Goal: Information Seeking & Learning: Learn about a topic

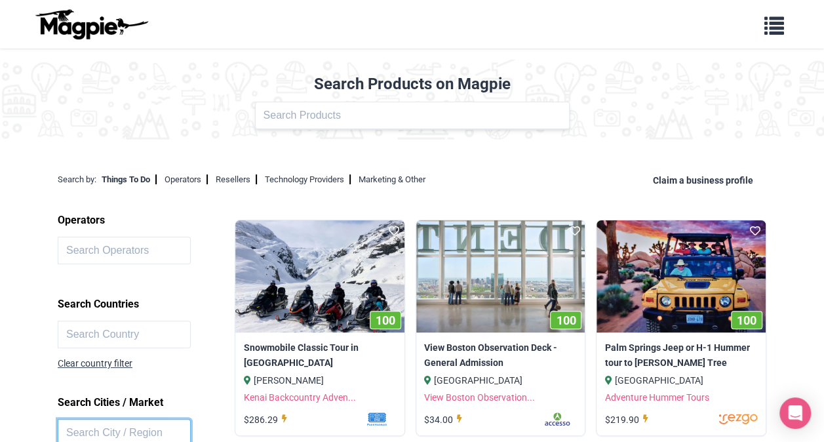
click at [109, 427] on input "text" at bounding box center [124, 433] width 133 height 28
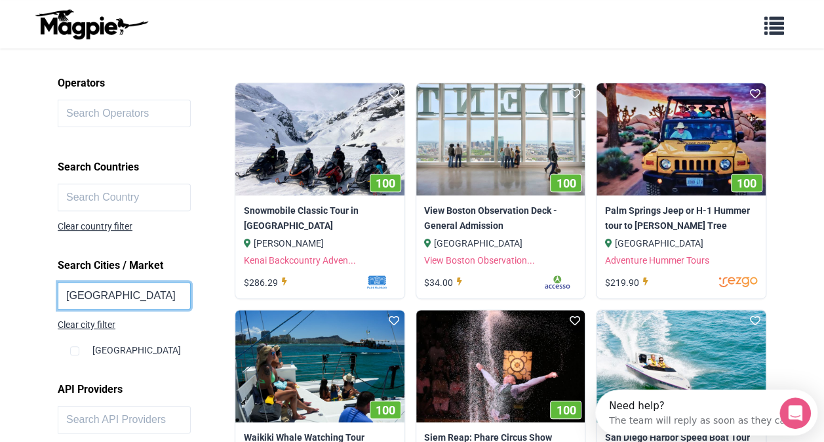
scroll to position [152, 0]
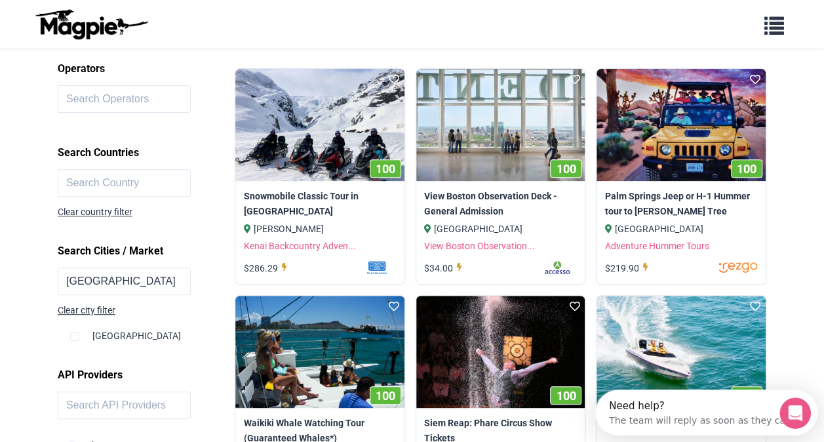
click at [127, 331] on div "Hyderabad" at bounding box center [147, 330] width 155 height 25
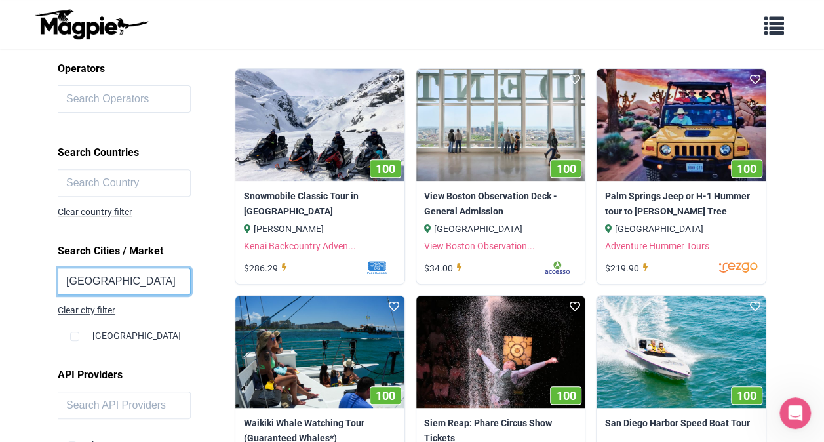
click at [130, 274] on input "hyderabad" at bounding box center [124, 282] width 133 height 28
type input "hyderabad"
click at [110, 337] on div "Hyderabad" at bounding box center [147, 330] width 155 height 25
click at [97, 333] on div "Hyderabad" at bounding box center [147, 330] width 155 height 25
click at [130, 279] on input "hyderabad" at bounding box center [124, 282] width 133 height 28
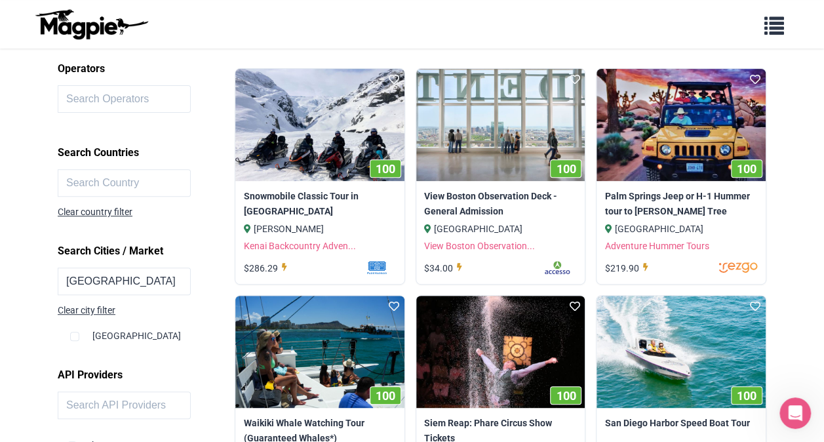
click at [111, 335] on div "Hyderabad" at bounding box center [147, 330] width 155 height 25
click at [107, 307] on div "Clear city filter" at bounding box center [87, 310] width 58 height 14
click at [127, 281] on input "hyderabad" at bounding box center [124, 282] width 133 height 28
click at [106, 185] on input "text" at bounding box center [124, 183] width 133 height 28
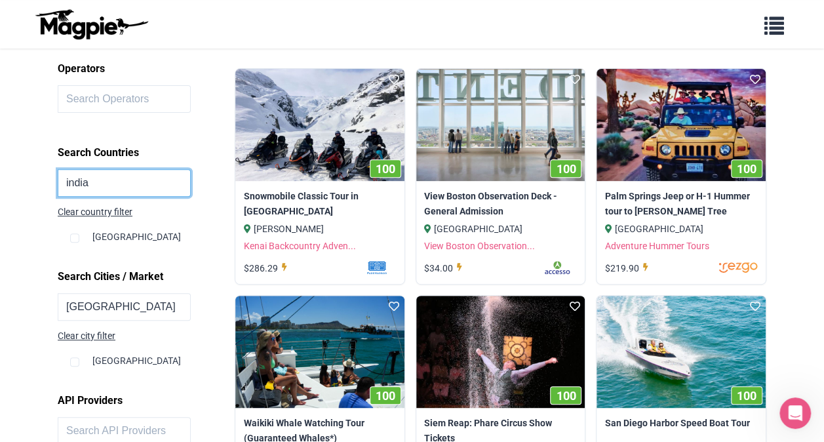
type input "india"
click at [70, 234] on input "checkbox" at bounding box center [74, 238] width 9 height 9
checkbox input "true"
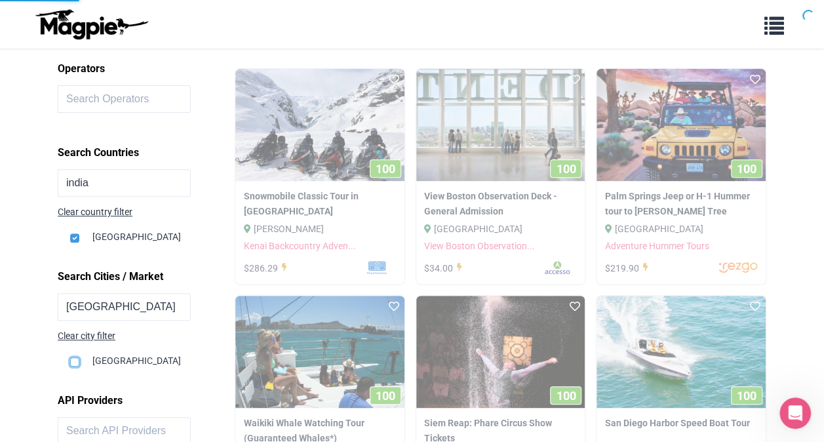
click at [76, 361] on input "checkbox" at bounding box center [74, 361] width 9 height 9
checkbox input "true"
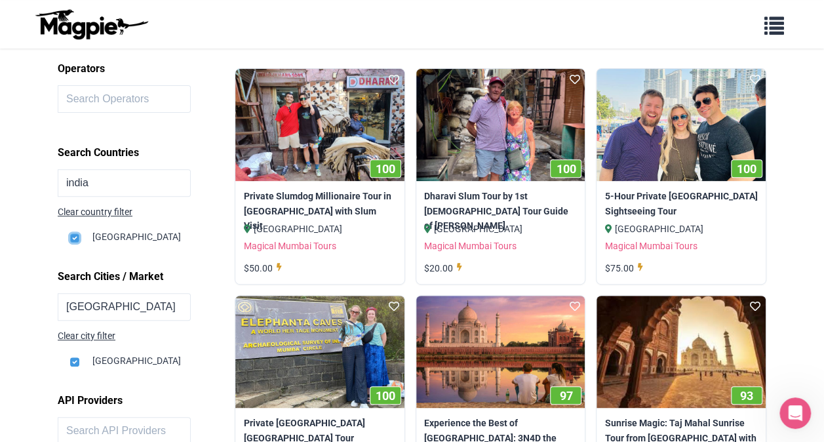
click at [73, 237] on input "checkbox" at bounding box center [74, 238] width 9 height 9
checkbox input "false"
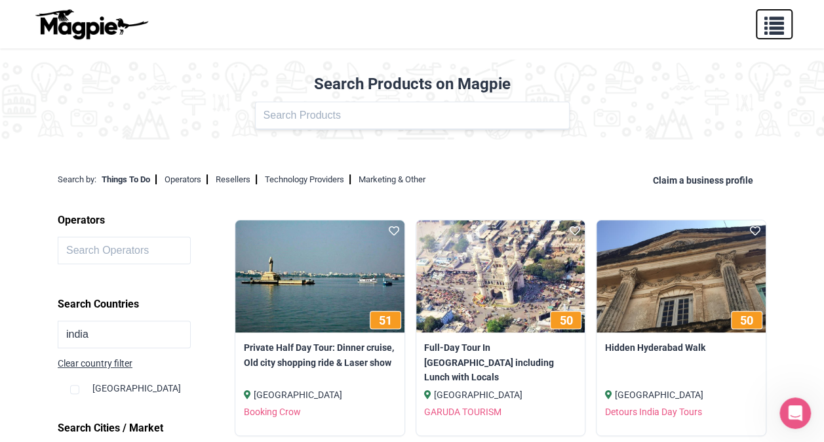
click at [768, 24] on span "button" at bounding box center [775, 23] width 20 height 20
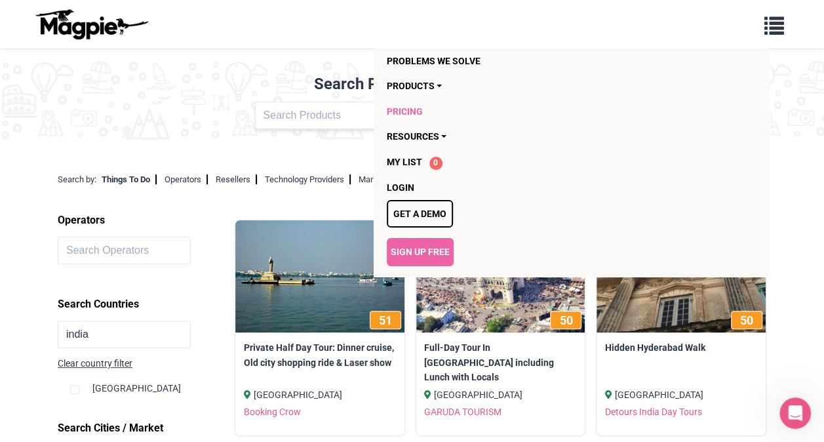
click at [411, 106] on link "Pricing" at bounding box center [545, 111] width 317 height 25
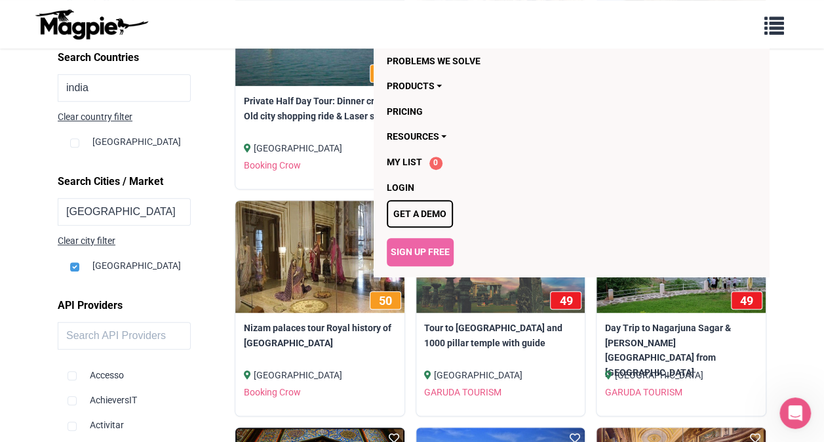
scroll to position [255, 0]
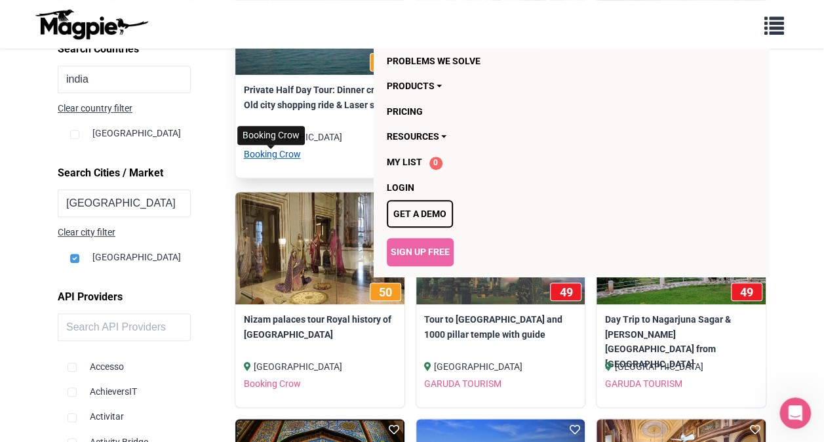
click at [285, 153] on link "Booking Crow" at bounding box center [271, 154] width 57 height 10
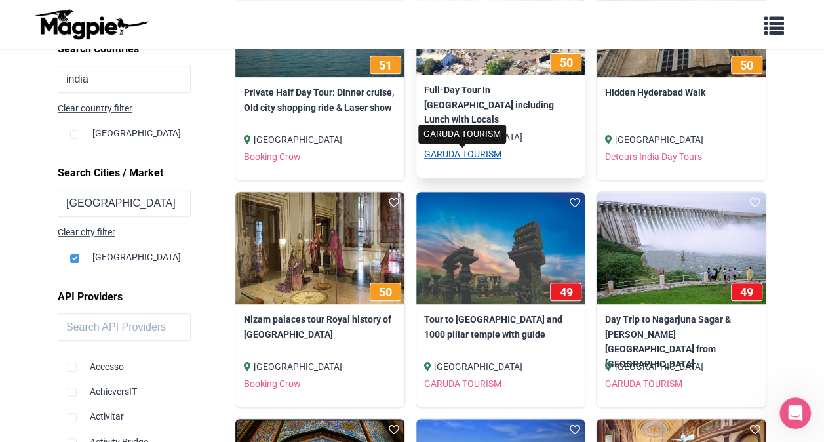
click at [455, 152] on link "GARUDA TOURISM" at bounding box center [462, 154] width 77 height 10
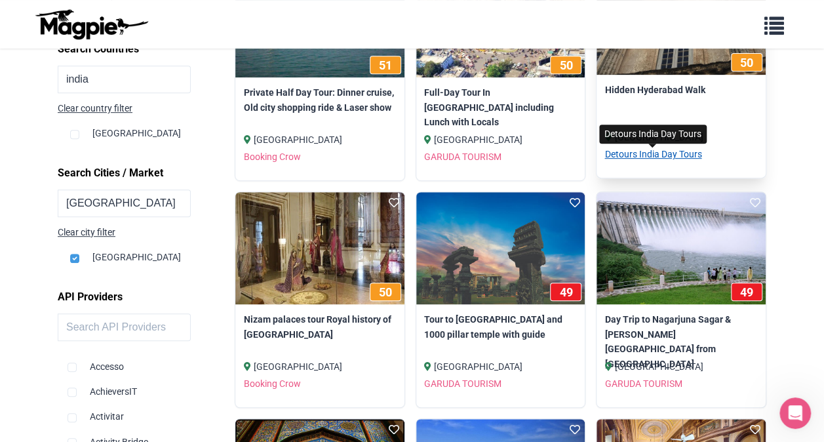
click at [676, 159] on link "Detours India Day Tours" at bounding box center [653, 154] width 97 height 10
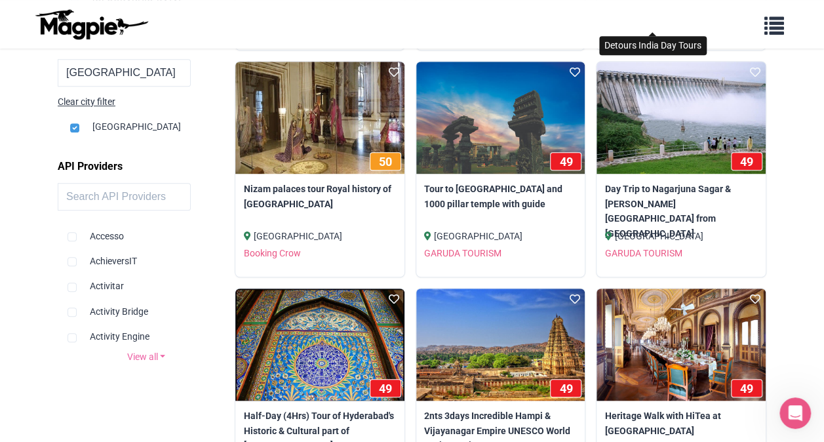
scroll to position [374, 0]
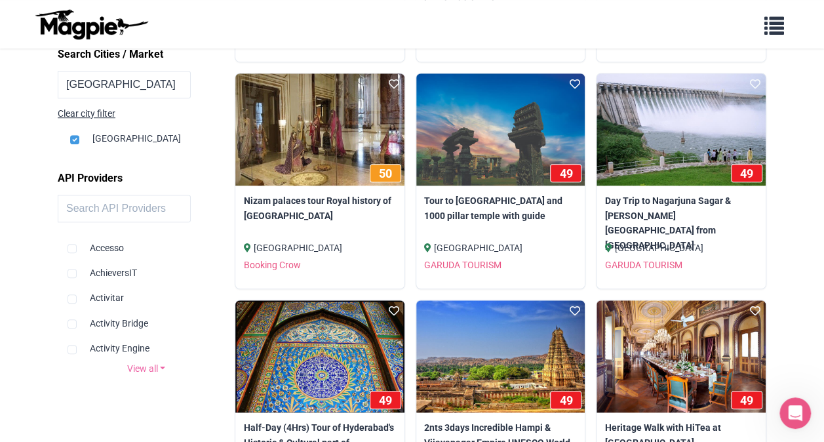
click at [157, 365] on link "View all" at bounding box center [146, 368] width 177 height 14
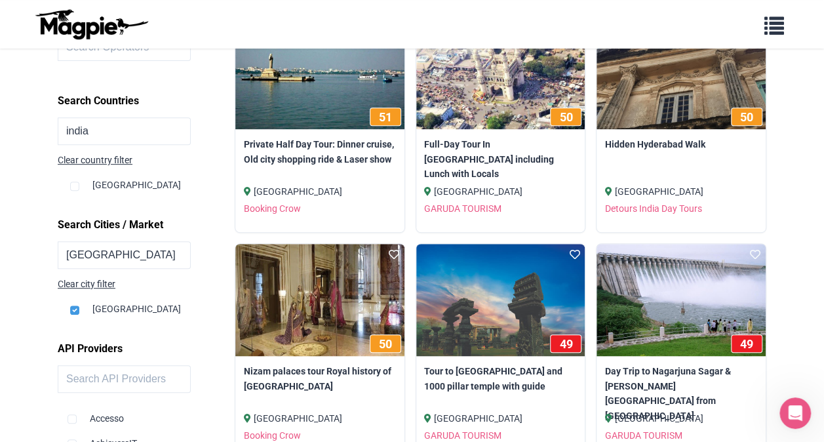
scroll to position [0, 0]
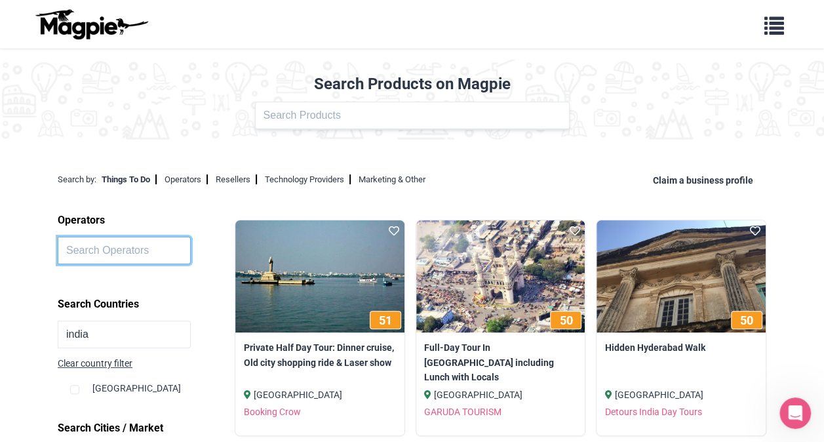
click at [131, 249] on input "text" at bounding box center [124, 251] width 133 height 28
click at [186, 176] on link "Operators" at bounding box center [186, 179] width 43 height 10
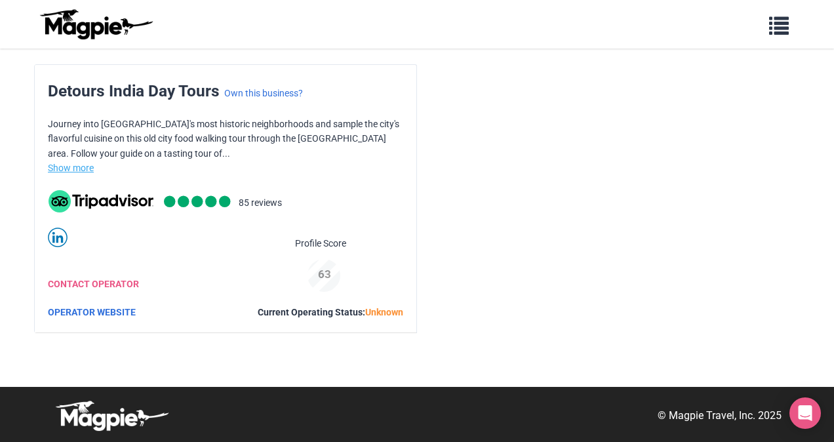
click at [71, 166] on link "Show more" at bounding box center [71, 168] width 46 height 10
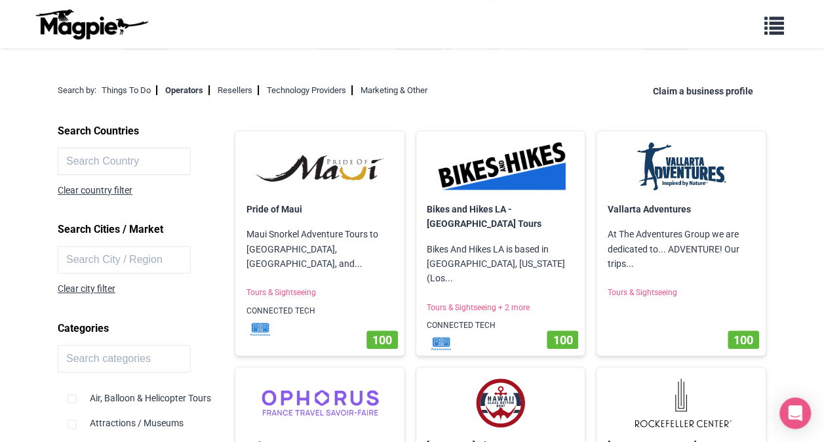
scroll to position [33, 0]
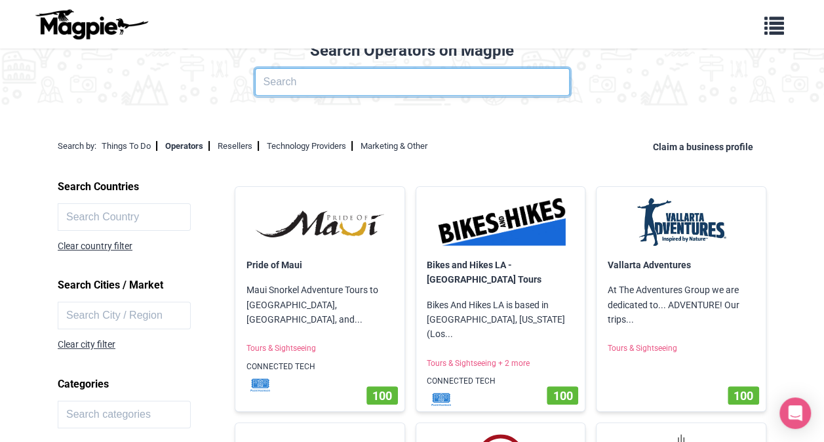
click at [314, 81] on input "text" at bounding box center [412, 82] width 315 height 28
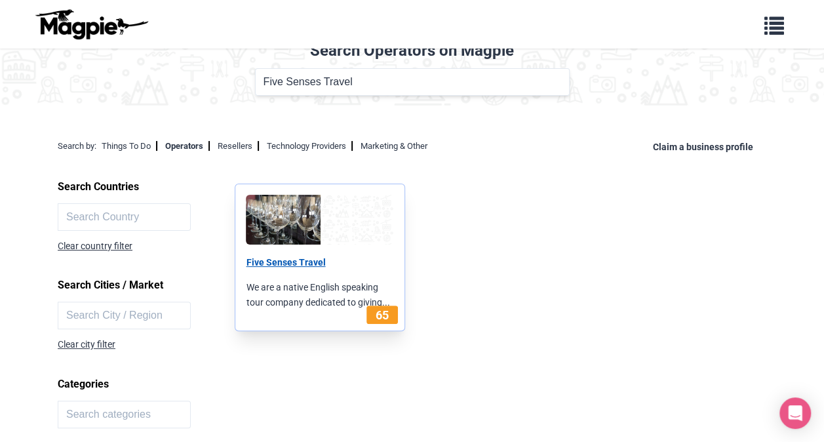
click at [295, 258] on link "Five Senses Travel" at bounding box center [285, 262] width 79 height 10
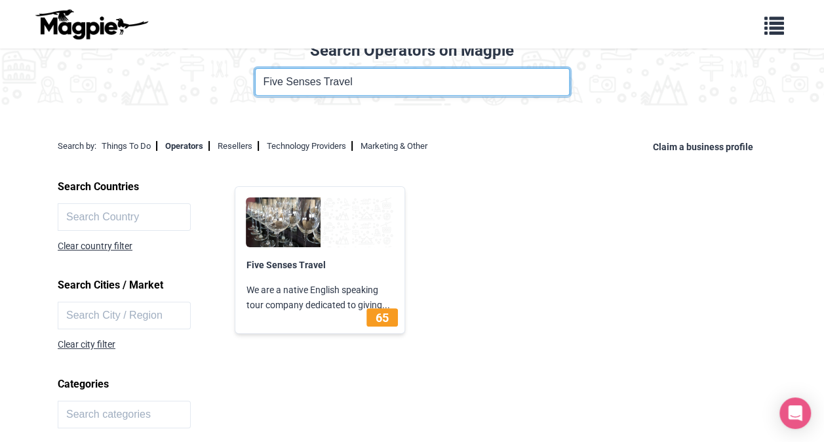
click at [363, 83] on input "Five Senses Travel" at bounding box center [412, 82] width 315 height 28
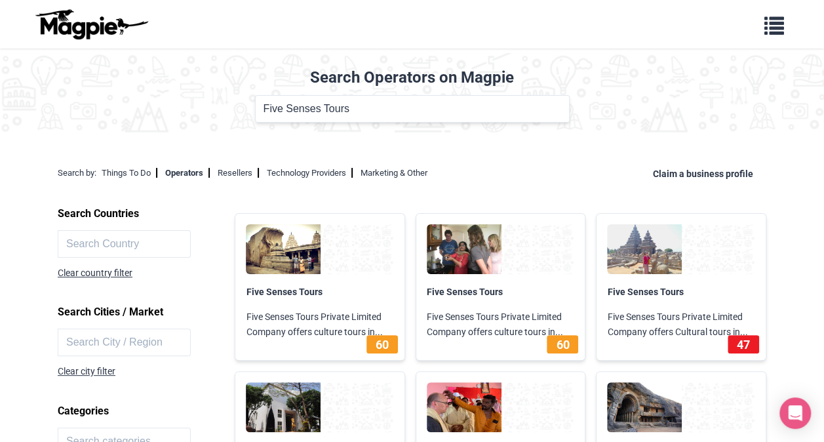
scroll to position [0, 0]
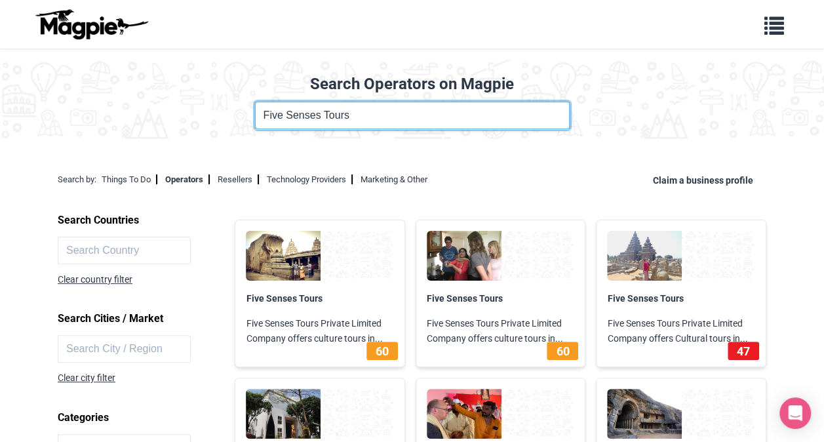
drag, startPoint x: 372, startPoint y: 108, endPoint x: 115, endPoint y: 128, distance: 257.9
click at [115, 128] on div "Operator Name Five Senses Tours" at bounding box center [412, 116] width 809 height 28
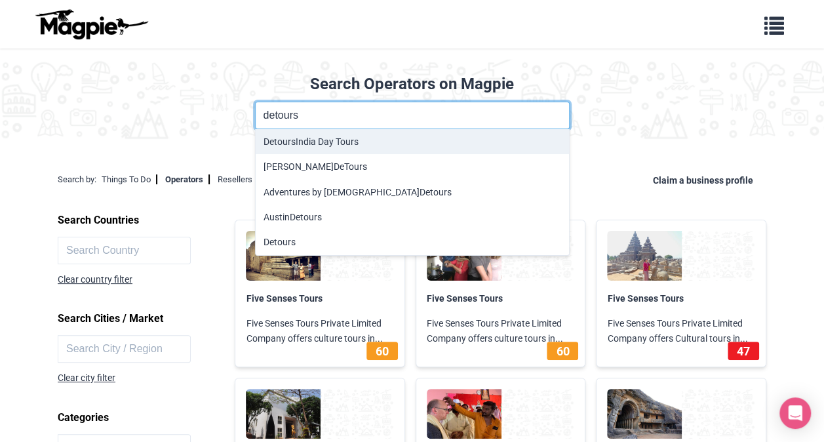
type input "Detours India Day Tours"
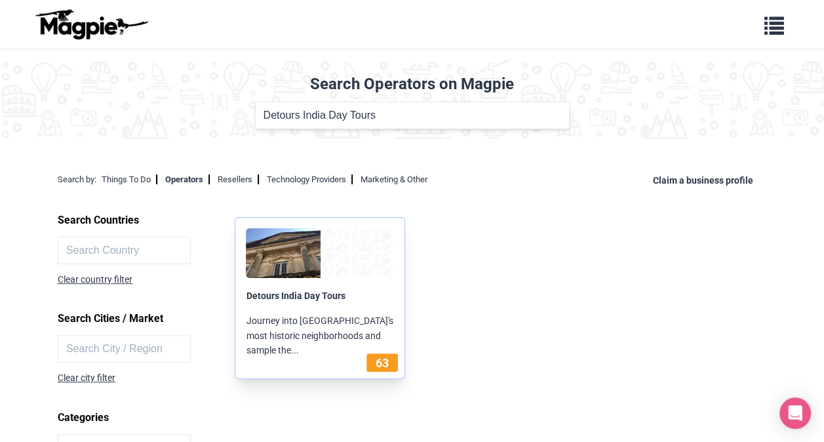
click at [348, 268] on div at bounding box center [320, 253] width 148 height 50
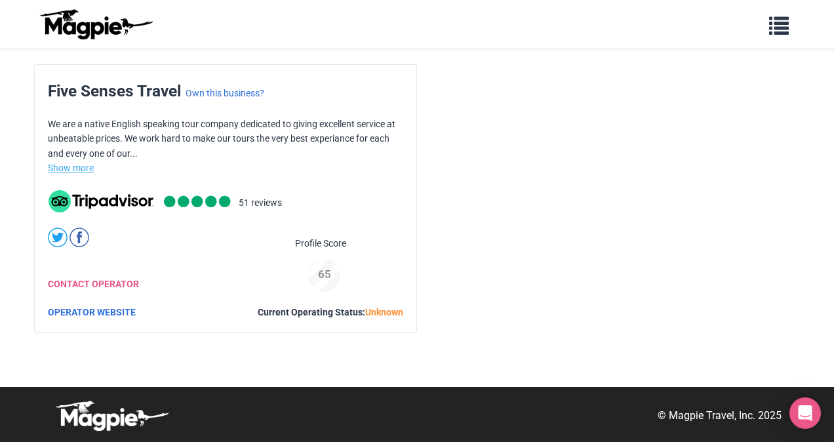
click at [77, 164] on link "Show more" at bounding box center [71, 168] width 46 height 10
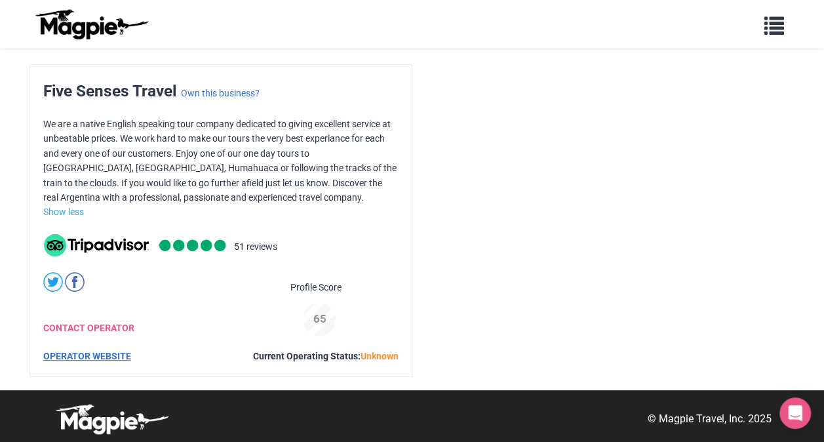
click at [92, 359] on link "OPERATOR WEBSITE" at bounding box center [87, 356] width 88 height 10
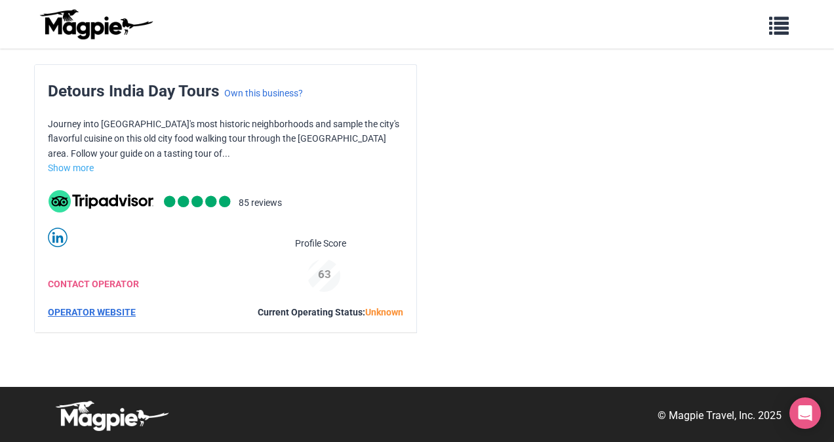
click at [119, 310] on link "OPERATOR WEBSITE" at bounding box center [92, 312] width 88 height 10
